Goal: Information Seeking & Learning: Find specific page/section

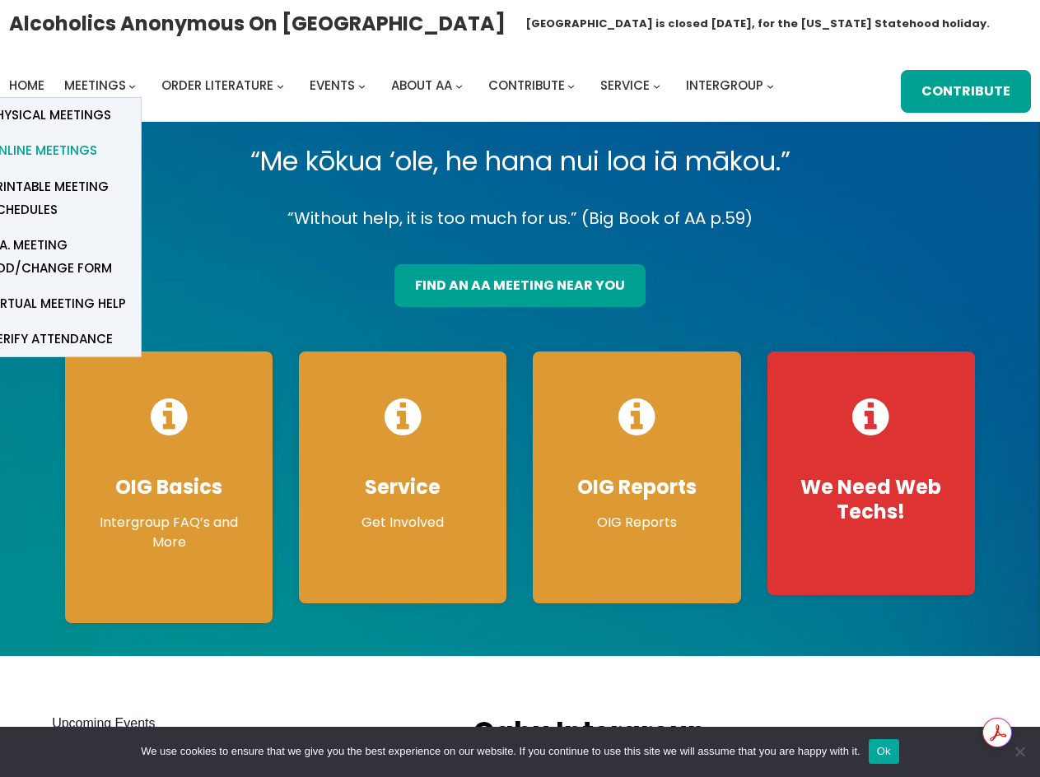
click at [56, 143] on span "Online Meetings" at bounding box center [42, 150] width 109 height 23
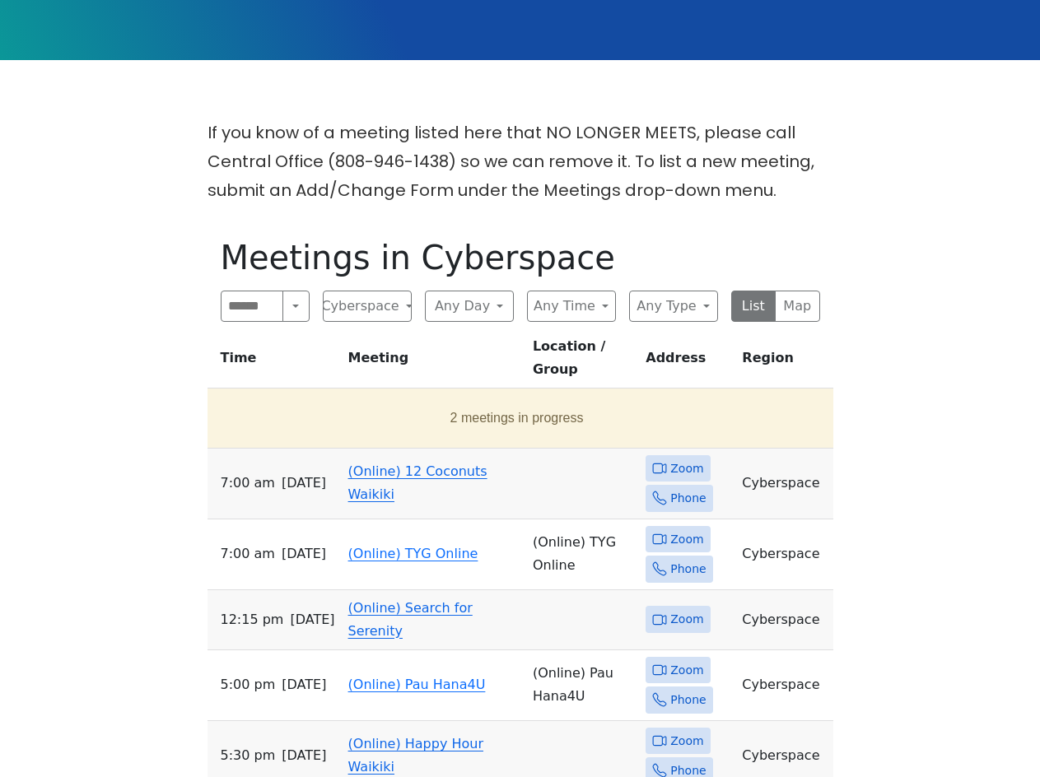
scroll to position [412, 0]
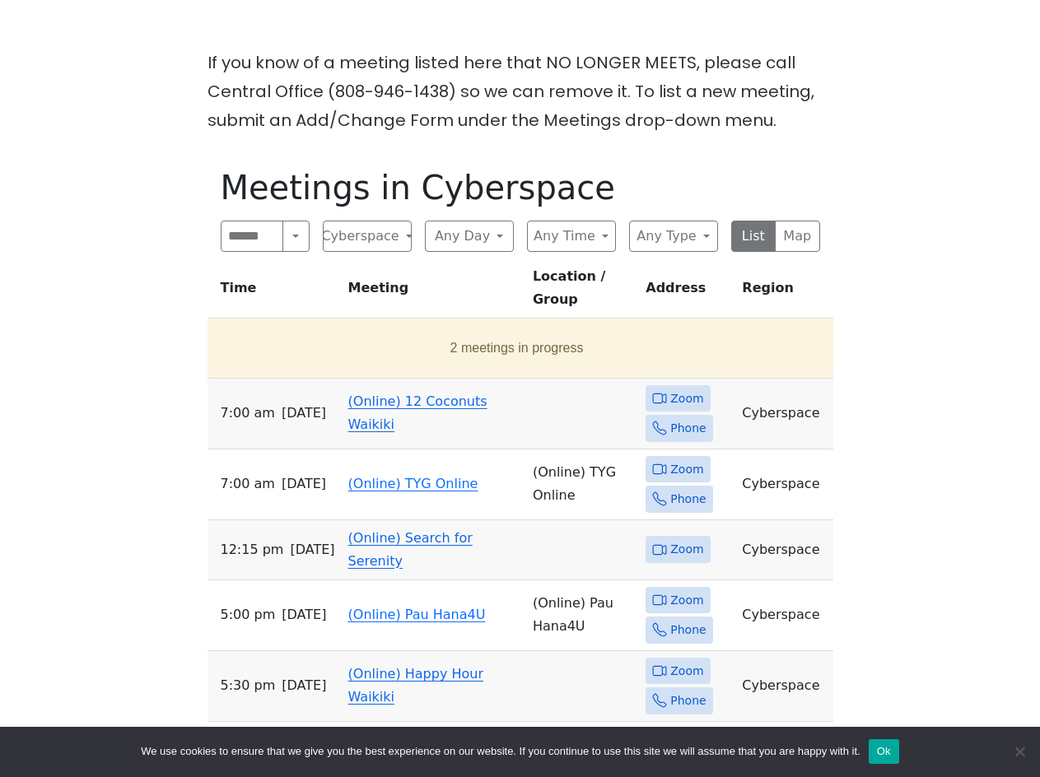
click at [348, 394] on link "(Online) 12 Coconuts Waikiki" at bounding box center [417, 413] width 139 height 39
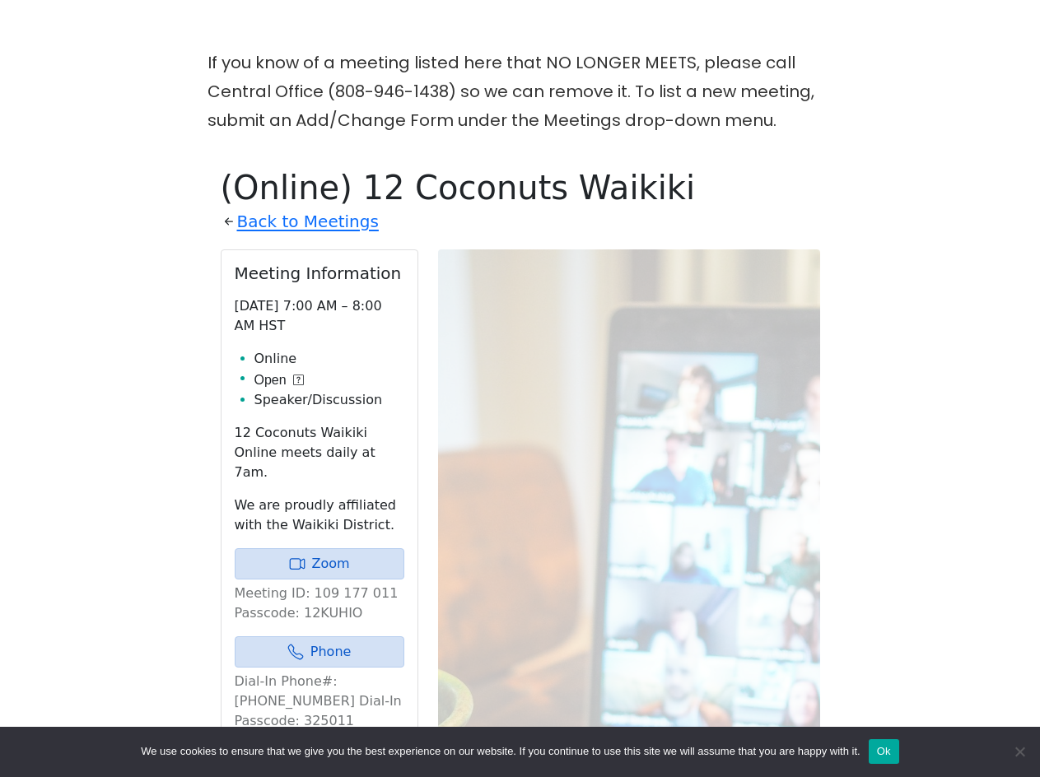
scroll to position [567, 0]
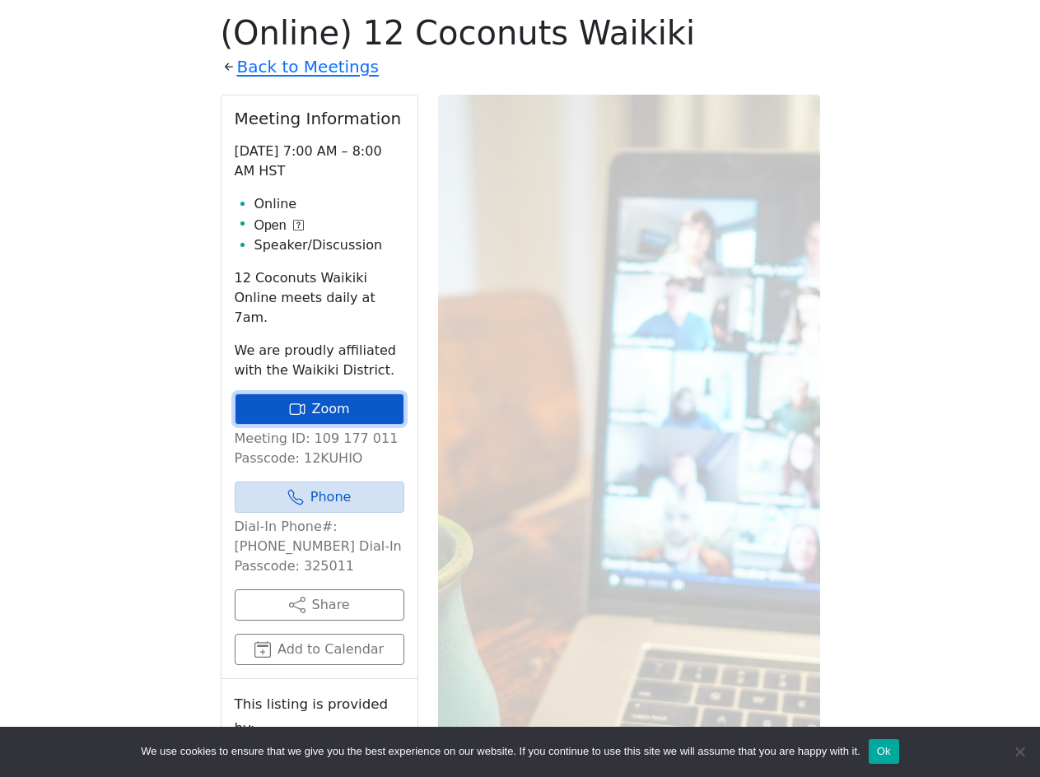
click at [333, 394] on link "Zoom" at bounding box center [320, 409] width 170 height 31
